Goal: Transaction & Acquisition: Purchase product/service

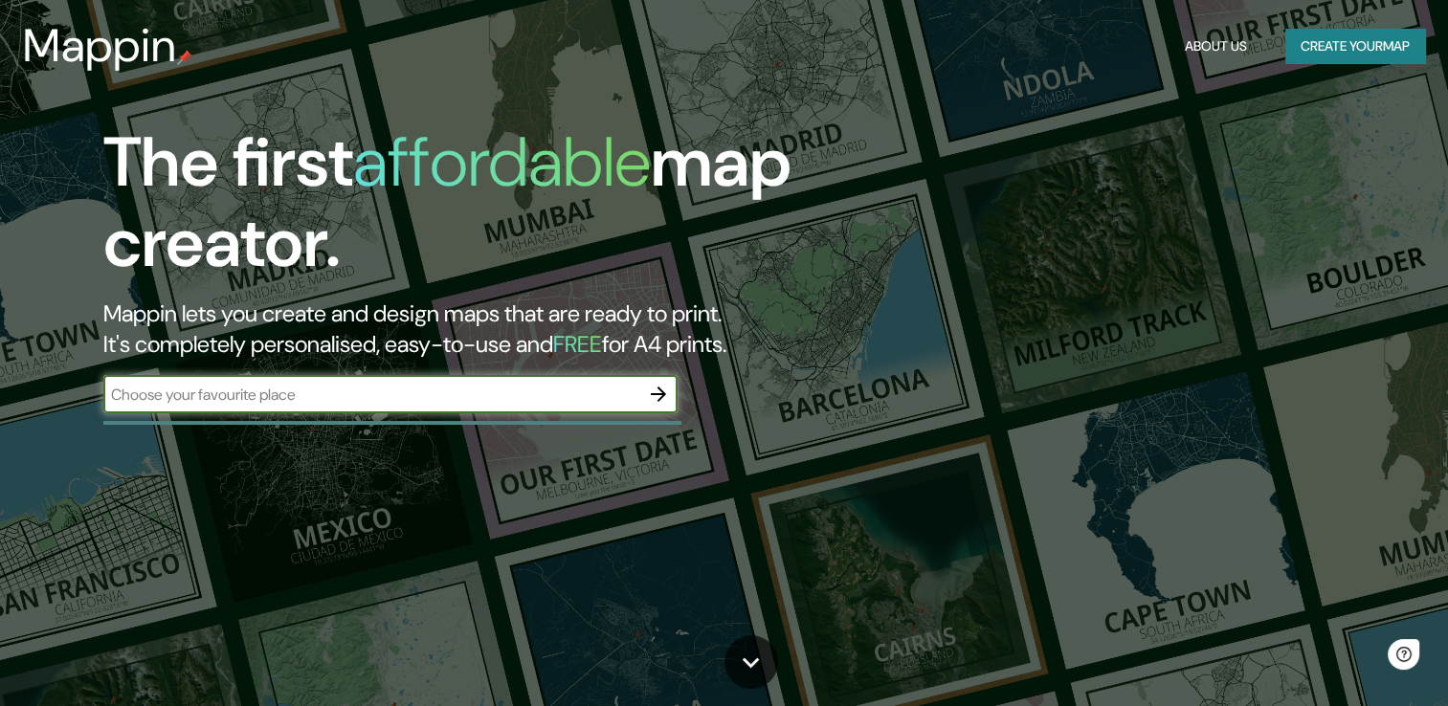
click at [342, 400] on input "text" at bounding box center [371, 395] width 536 height 22
type input "[GEOGRAPHIC_DATA]"
click at [1335, 60] on button "Create your map" at bounding box center [1355, 46] width 140 height 35
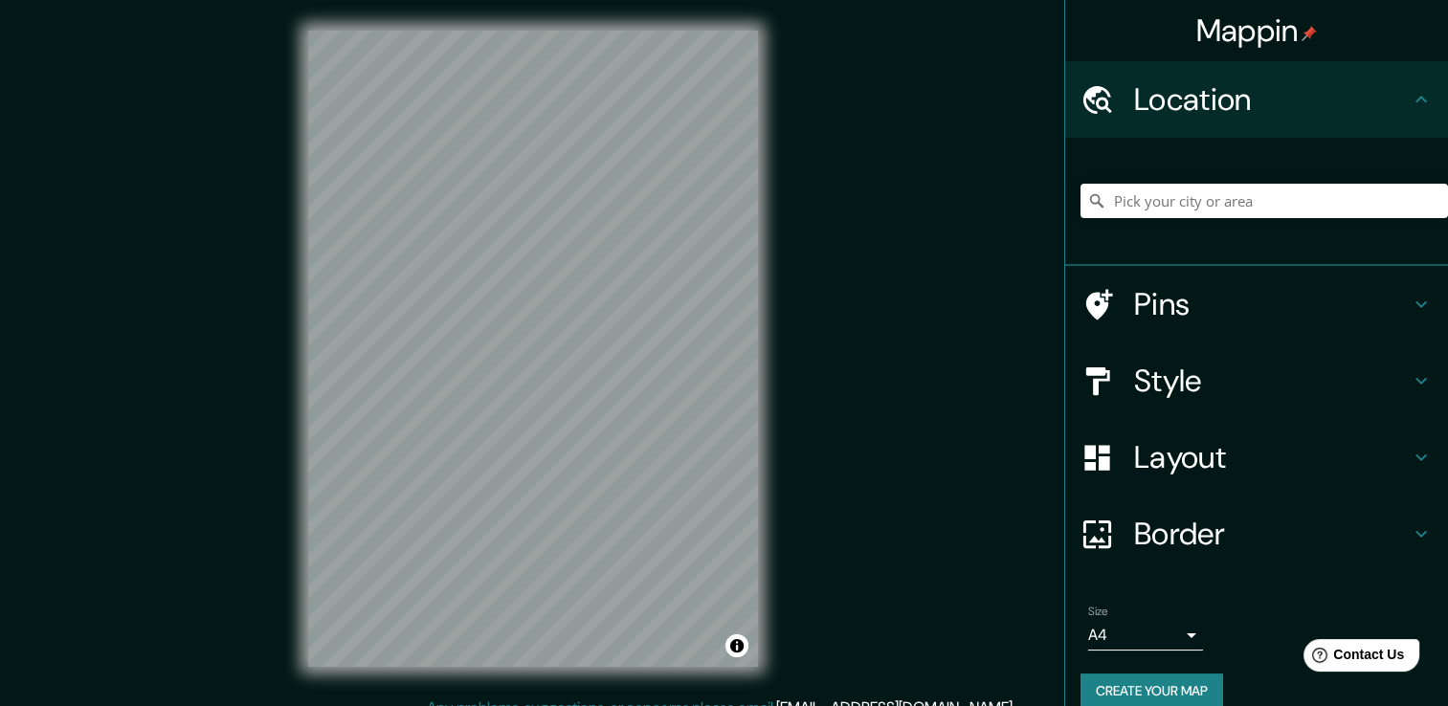
click at [830, 350] on div "Mappin Location Pins Style Layout Border Choose a border. Hint : you can make l…" at bounding box center [724, 363] width 1448 height 727
click at [1145, 216] on input "Pick your city or area" at bounding box center [1263, 201] width 367 height 34
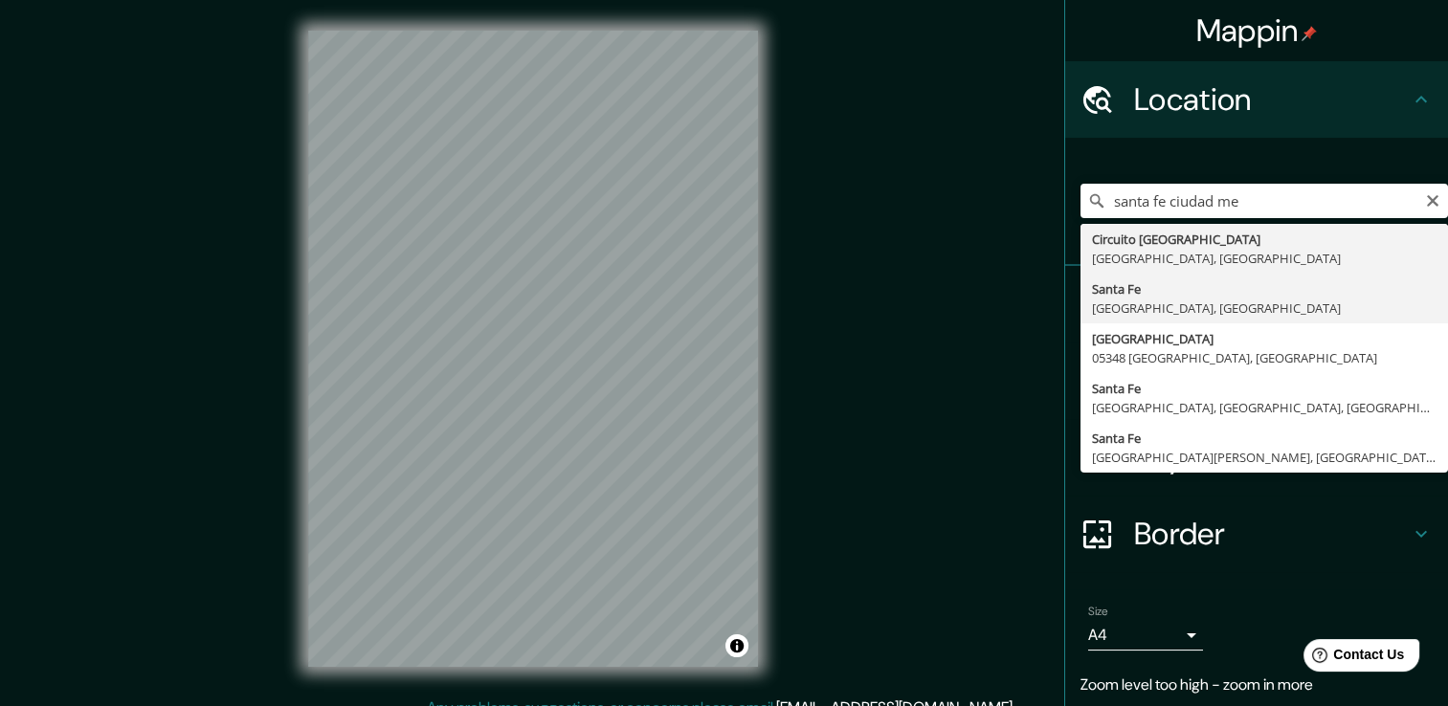
type input "[GEOGRAPHIC_DATA], [GEOGRAPHIC_DATA]"
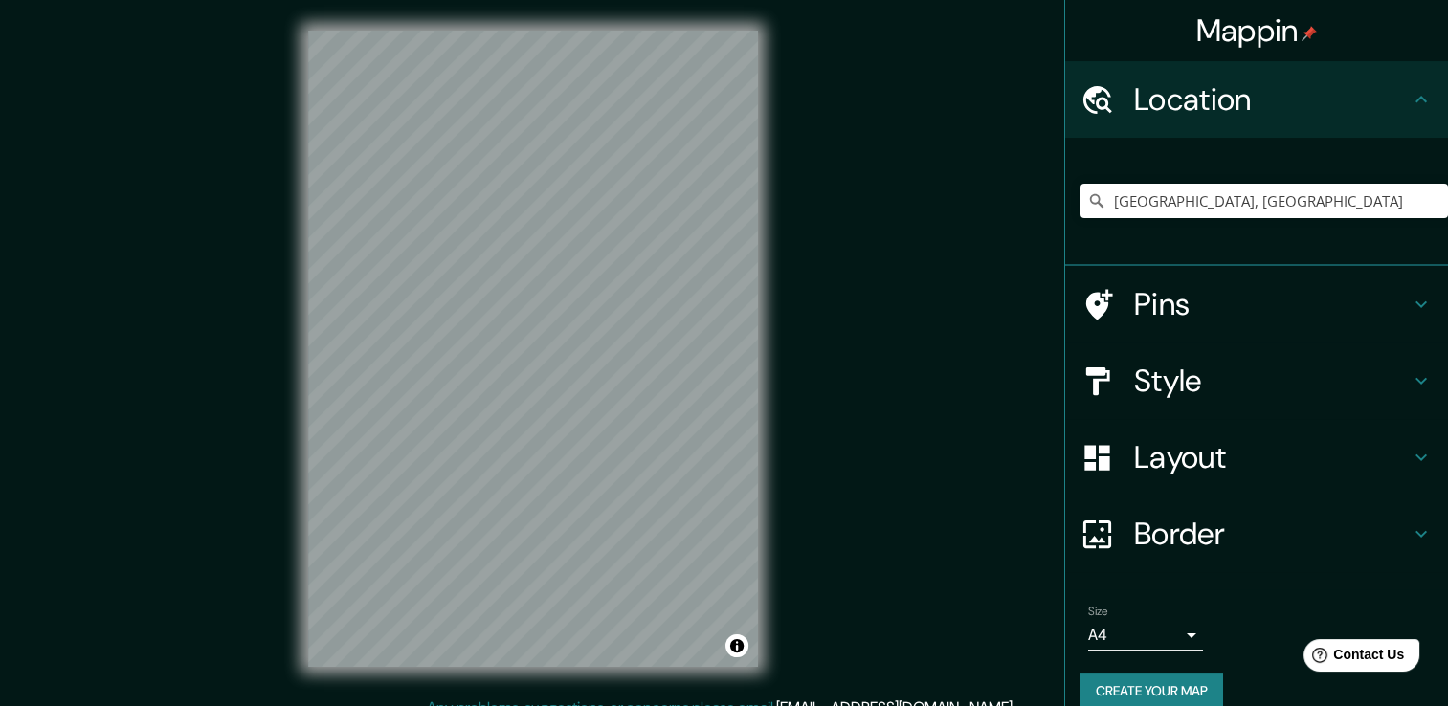
click at [811, 473] on div "Mappin Location [GEOGRAPHIC_DATA], [GEOGRAPHIC_DATA] Pins Style Layout Border C…" at bounding box center [724, 363] width 1448 height 727
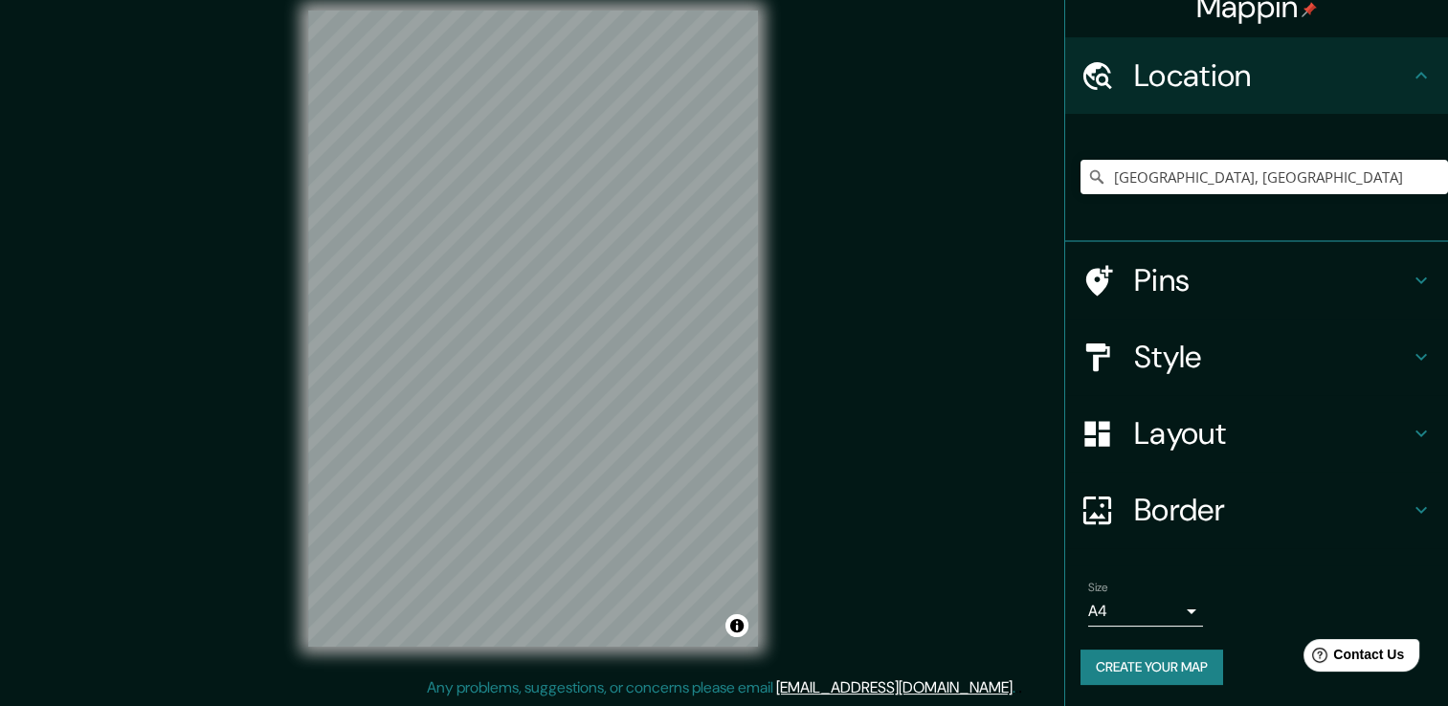
scroll to position [21, 0]
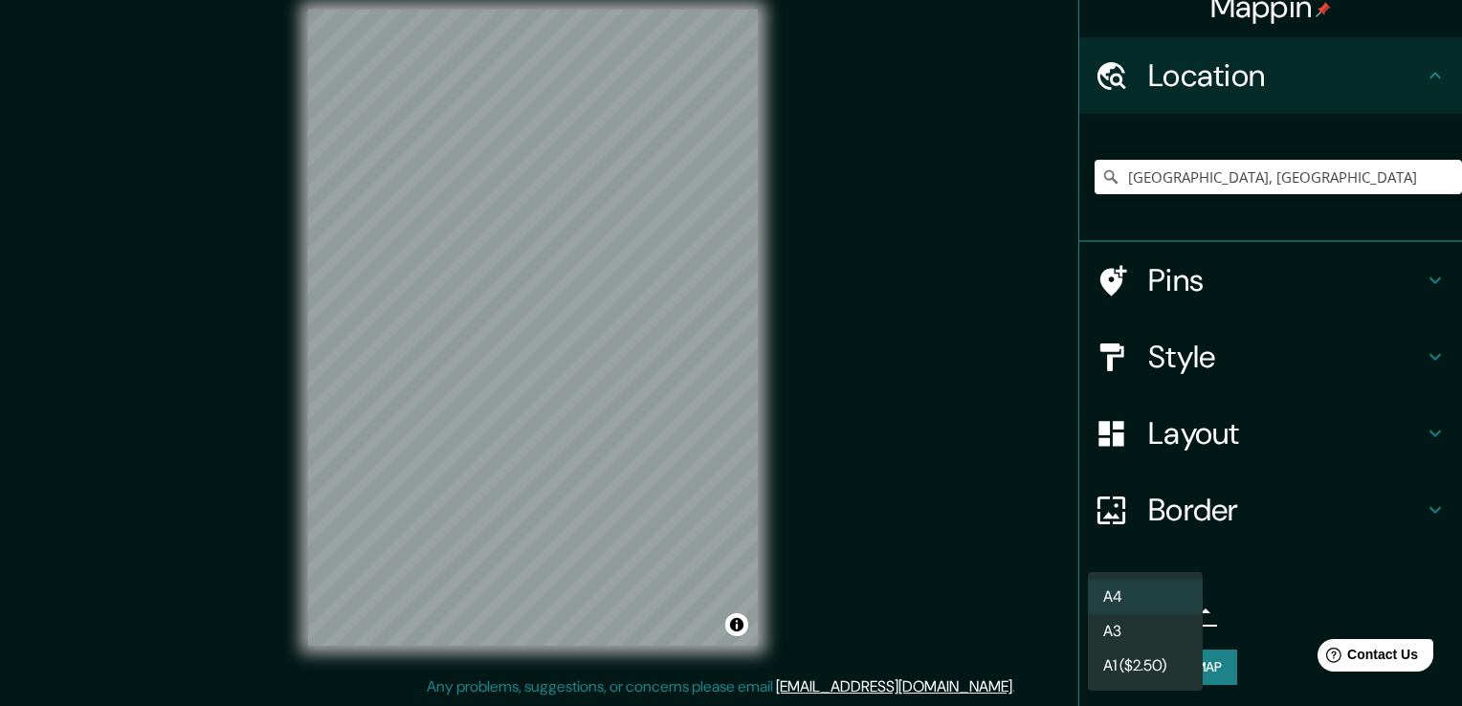
click at [1165, 603] on body "Mappin Location [GEOGRAPHIC_DATA], [GEOGRAPHIC_DATA] Pins Style Layout Border C…" at bounding box center [731, 332] width 1462 height 706
click at [1145, 633] on li "A3" at bounding box center [1145, 631] width 115 height 34
type input "a4"
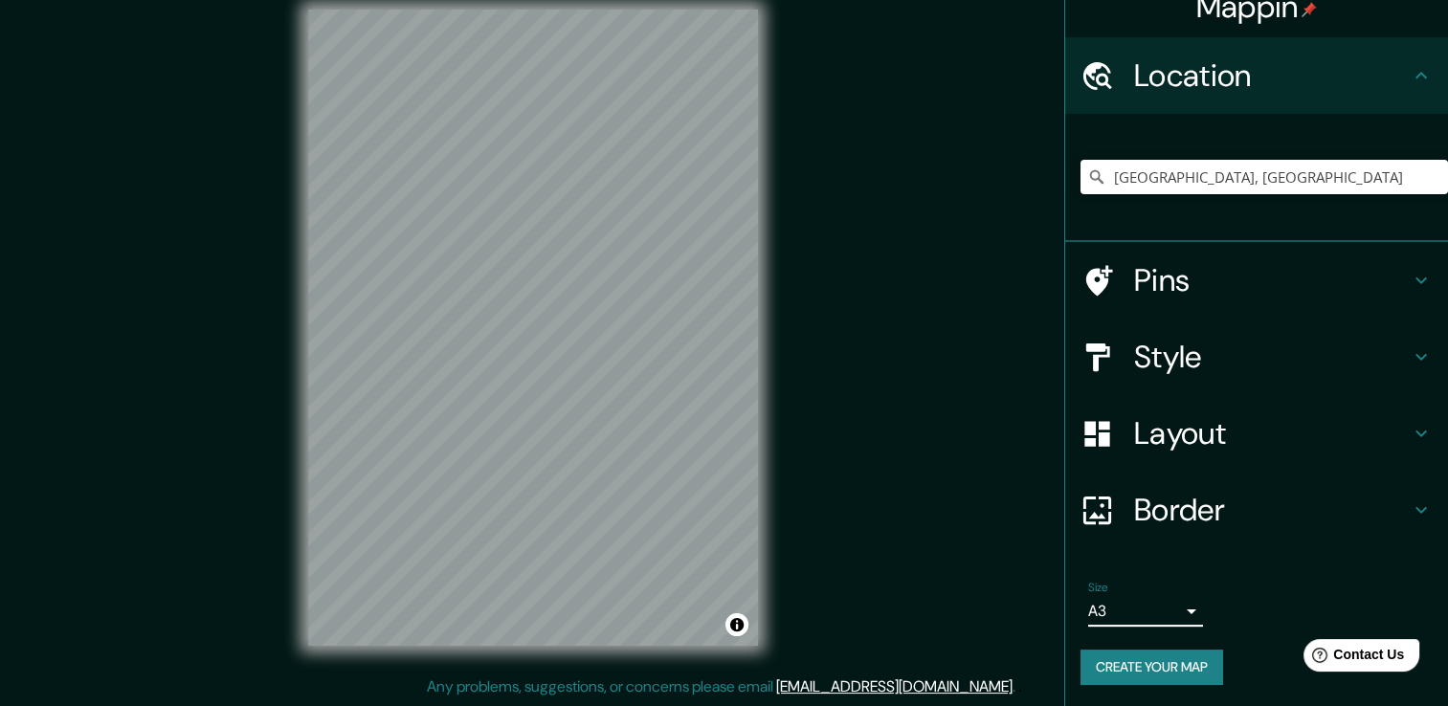
click at [1183, 274] on h4 "Pins" at bounding box center [1272, 280] width 276 height 38
click at [1183, 274] on div "Pins" at bounding box center [1256, 280] width 383 height 77
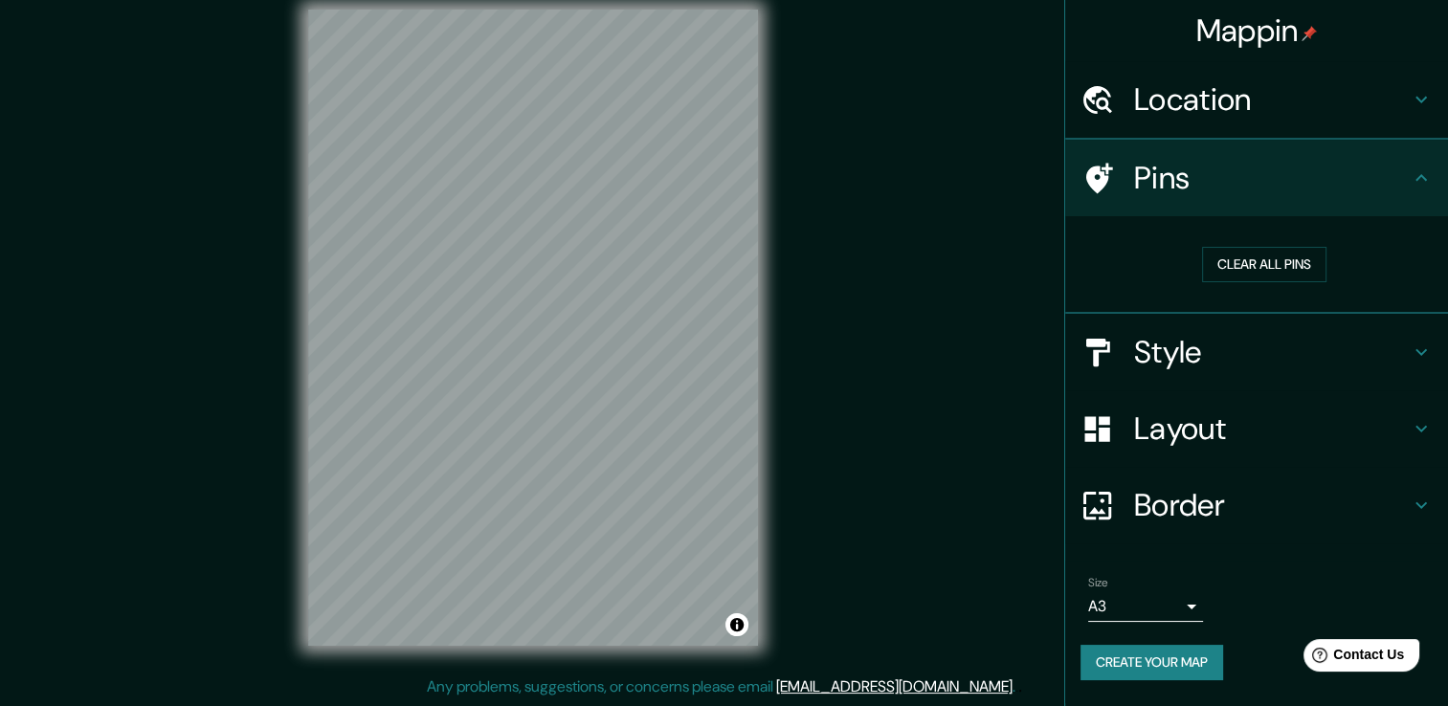
scroll to position [0, 0]
click at [1245, 162] on h4 "Pins" at bounding box center [1272, 178] width 276 height 38
drag, startPoint x: 682, startPoint y: 303, endPoint x: 679, endPoint y: 314, distance: 10.9
click at [679, 314] on div at bounding box center [678, 315] width 15 height 15
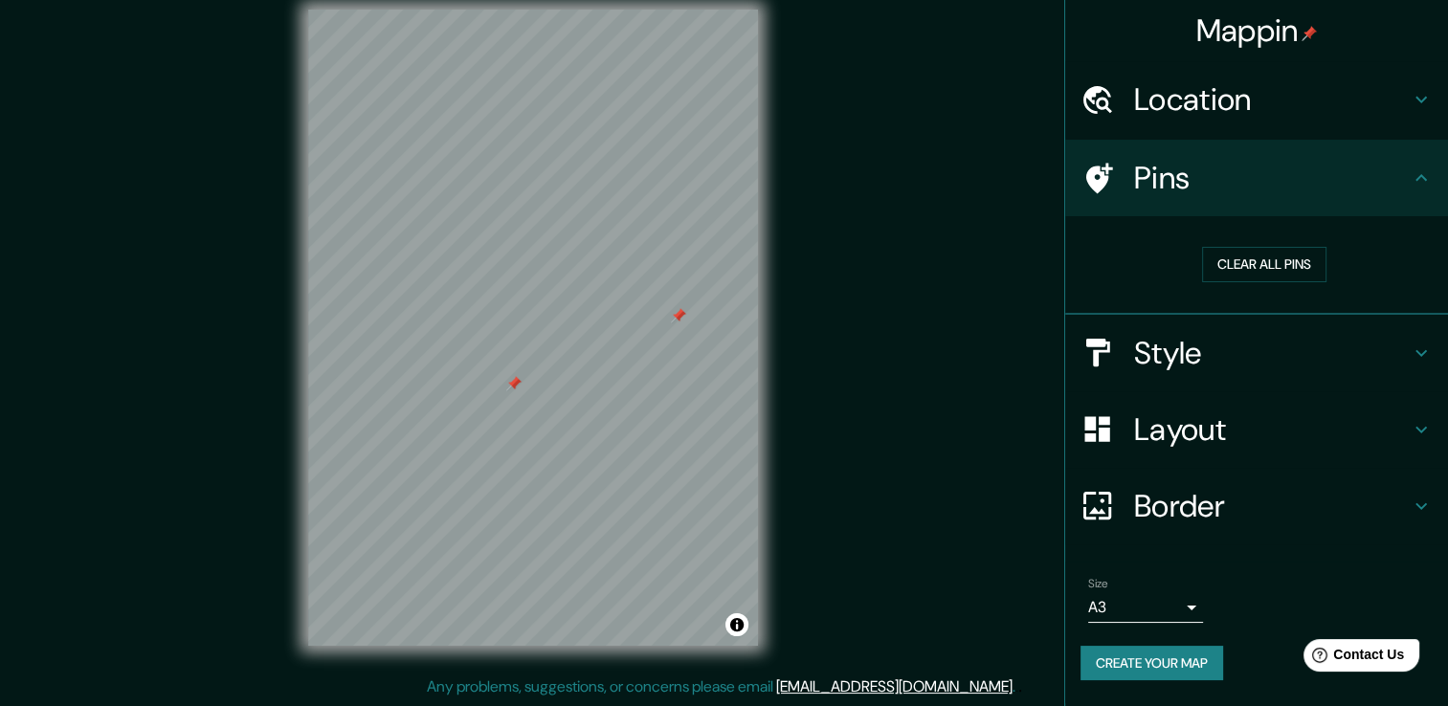
click at [1211, 656] on button "Create your map" at bounding box center [1151, 663] width 143 height 35
